Goal: Information Seeking & Learning: Learn about a topic

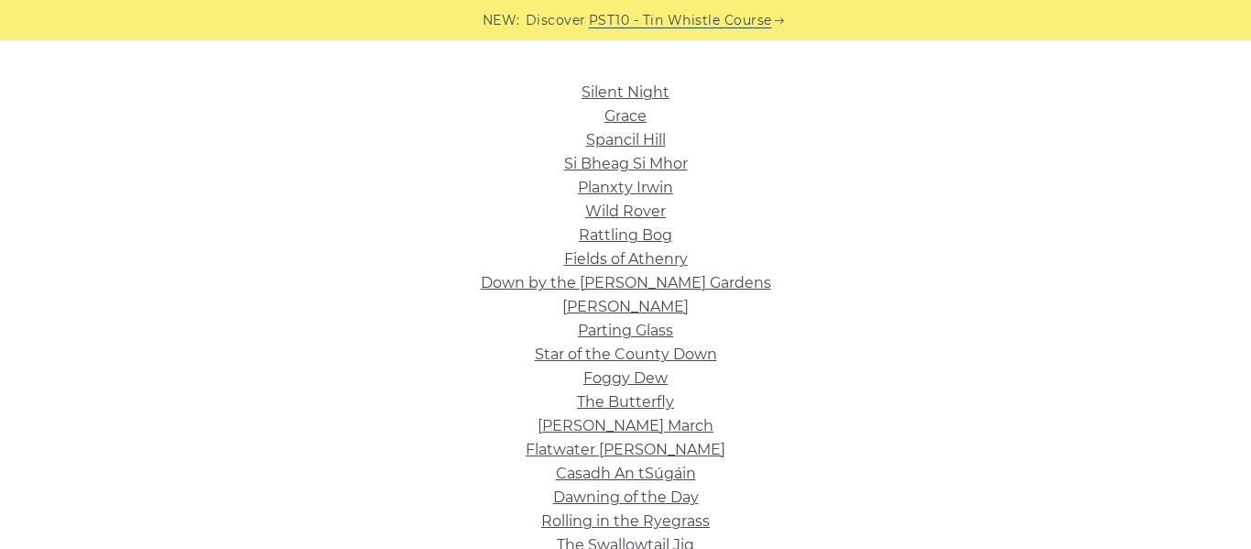
scroll to position [487, 0]
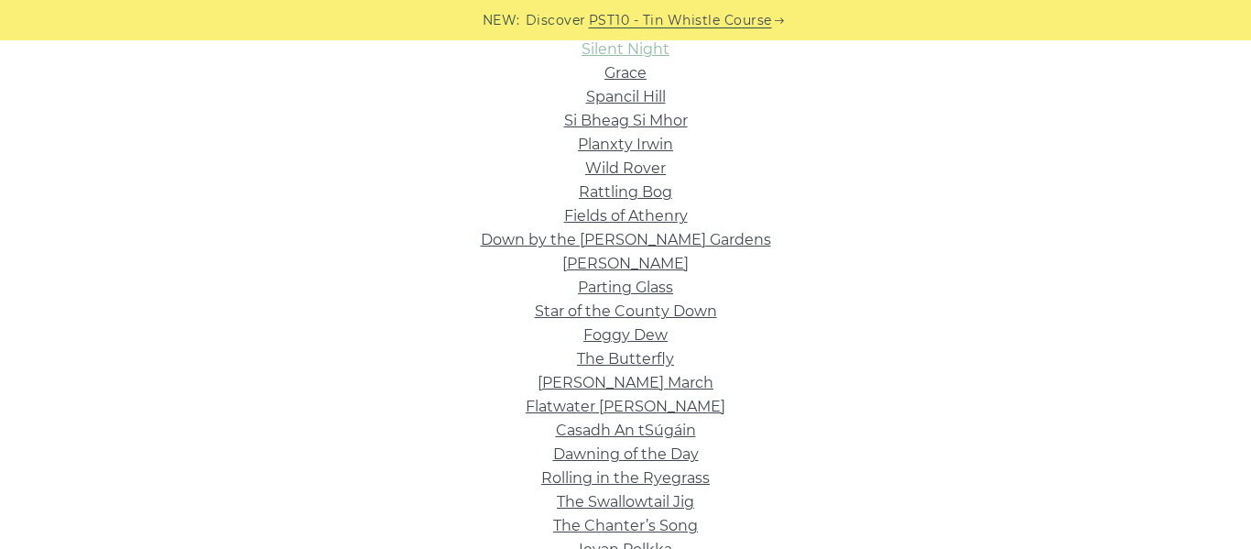
click at [629, 51] on link "Silent Night" at bounding box center [626, 48] width 88 height 17
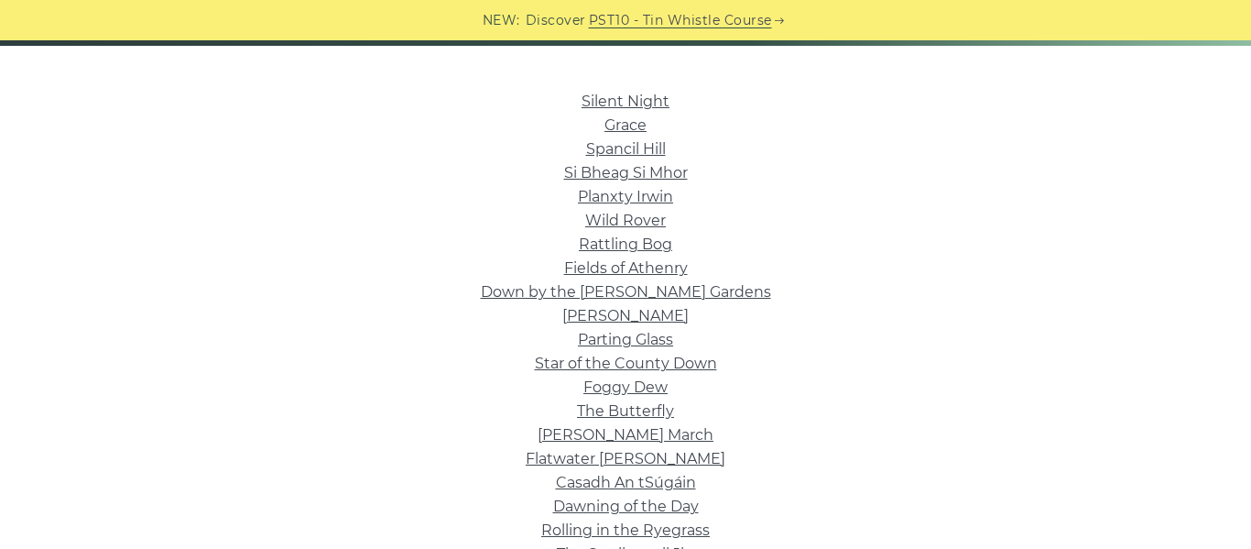
scroll to position [434, 0]
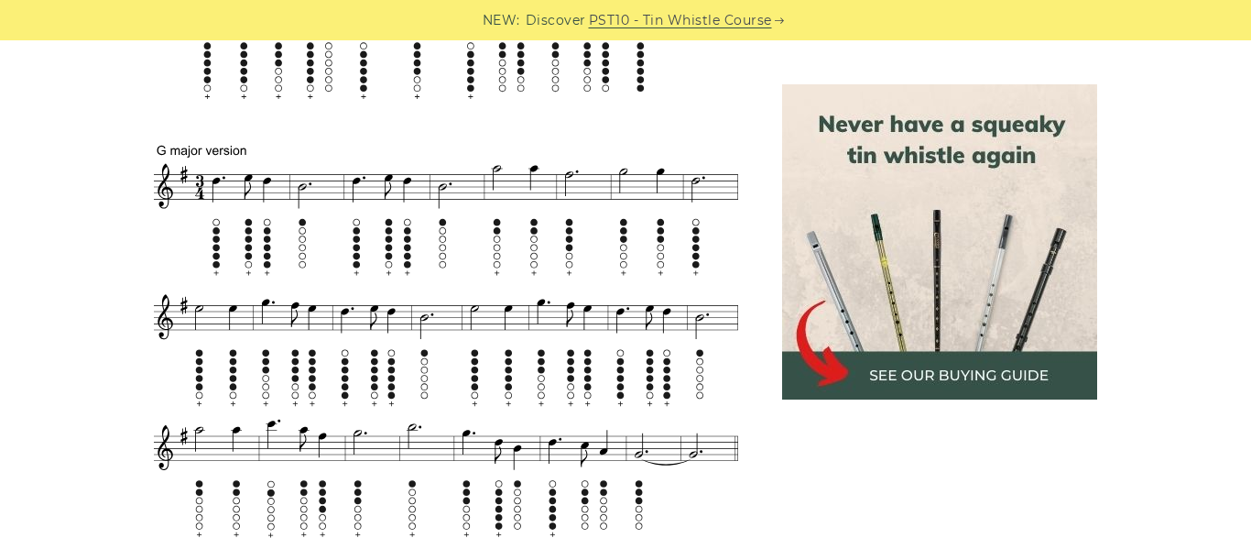
scroll to position [1047, 0]
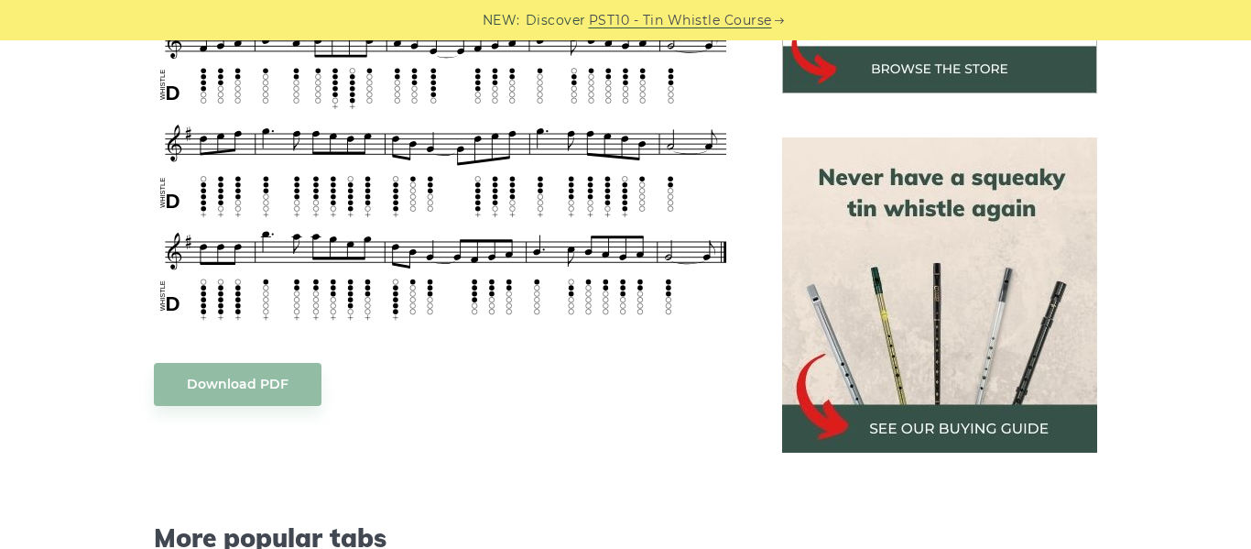
scroll to position [762, 0]
